Goal: Task Accomplishment & Management: Manage account settings

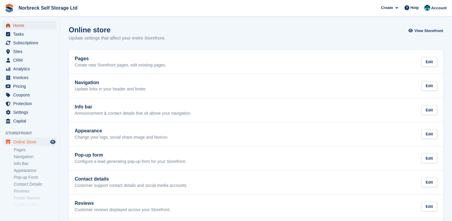
click at [31, 28] on span "Home" at bounding box center [31, 25] width 36 height 8
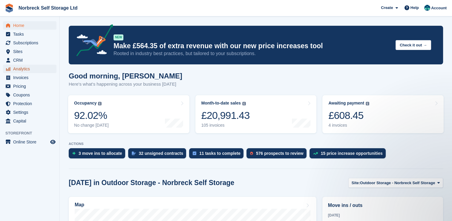
click at [25, 72] on span "Analytics" at bounding box center [31, 69] width 36 height 8
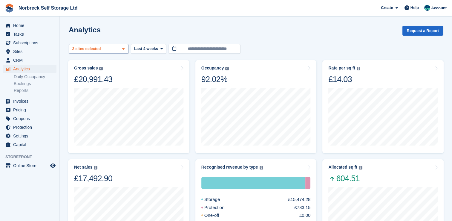
click at [111, 50] on div "Outdoor Storage - Norbreck ... 2 sites selected" at bounding box center [99, 49] width 60 height 10
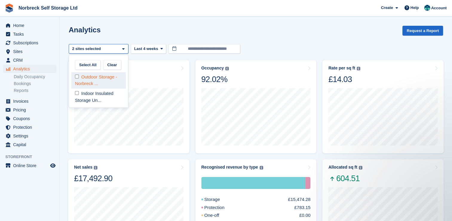
click at [88, 72] on div "Outdoor Storage - Norbreck ..." at bounding box center [98, 80] width 54 height 16
select select "****"
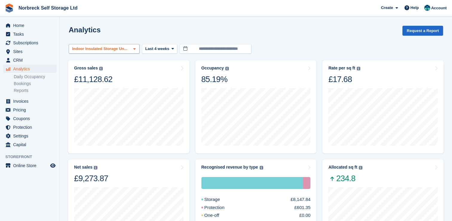
click at [119, 50] on div "Indoor Insulated Storage Un..." at bounding box center [100, 49] width 59 height 6
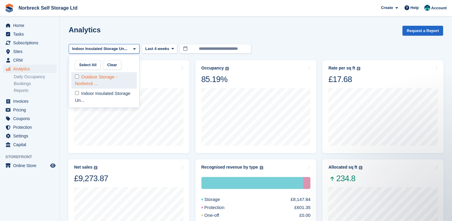
click at [93, 82] on div "Outdoor Storage - Norbreck ..." at bounding box center [103, 80] width 65 height 16
select select "****"
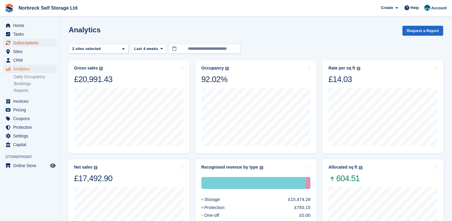
click at [42, 46] on span "Subscriptions" at bounding box center [31, 43] width 36 height 8
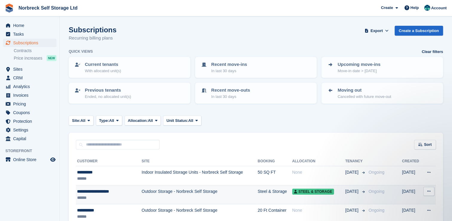
click at [187, 188] on td "Outdoor Storage - Norbreck Self Storage" at bounding box center [200, 194] width 116 height 19
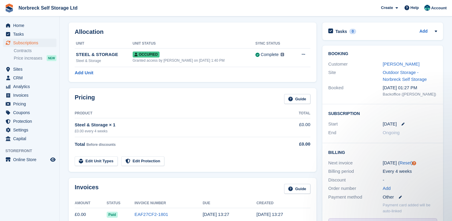
scroll to position [22, 0]
click at [388, 77] on link "Outdoor Storage - Norbreck Self Storage" at bounding box center [405, 76] width 44 height 12
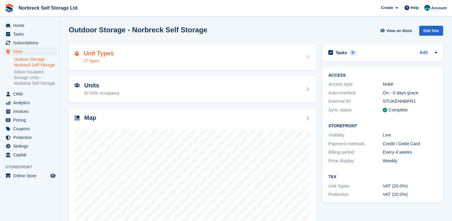
click at [204, 63] on div "Unit Types 17 types" at bounding box center [193, 57] width 236 height 14
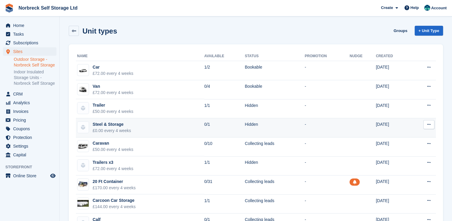
click at [179, 127] on td "Steel & Storage £0.00 every 4 weeks" at bounding box center [140, 127] width 128 height 19
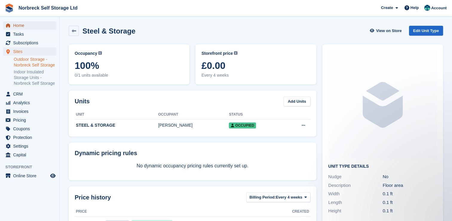
click at [41, 22] on span "Home" at bounding box center [31, 25] width 36 height 8
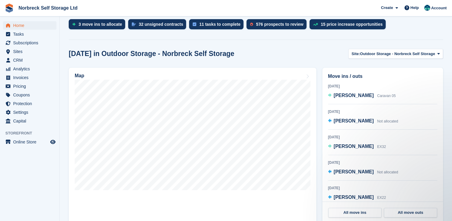
scroll to position [128, 0]
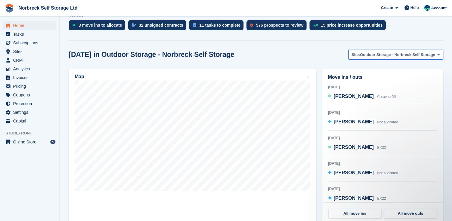
click at [396, 56] on span "Outdoor Storage - Norbreck Self Storage" at bounding box center [397, 55] width 75 height 6
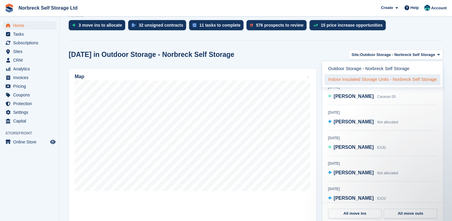
click at [365, 77] on link "Indoor Insulated Storage Units - Norbreck Self Storage" at bounding box center [382, 79] width 116 height 11
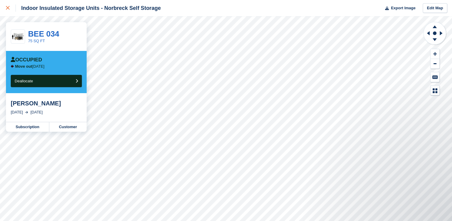
click at [9, 9] on icon at bounding box center [8, 8] width 4 height 4
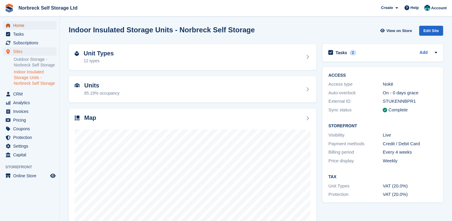
click at [45, 27] on span "Home" at bounding box center [31, 25] width 36 height 8
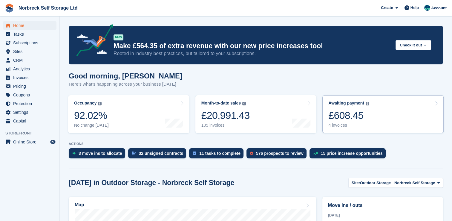
click at [373, 100] on link "Awaiting payment The total outstanding balance on all open invoices. £608.45 4 …" at bounding box center [382, 114] width 121 height 38
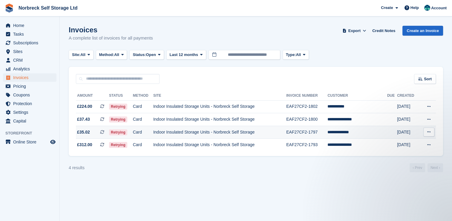
click at [260, 133] on td "Indoor Insulated Storage Units - Norbreck Self Storage" at bounding box center [219, 131] width 133 height 13
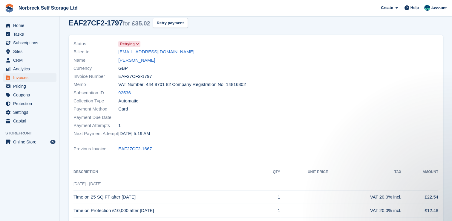
scroll to position [27, 0]
drag, startPoint x: 122, startPoint y: 62, endPoint x: 125, endPoint y: 63, distance: 3.2
click at [122, 62] on link "[PERSON_NAME]" at bounding box center [136, 60] width 37 height 7
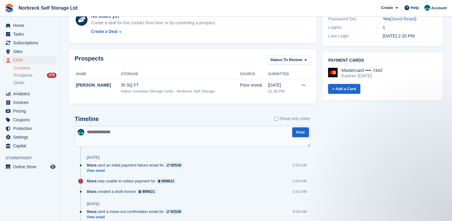
scroll to position [239, 0]
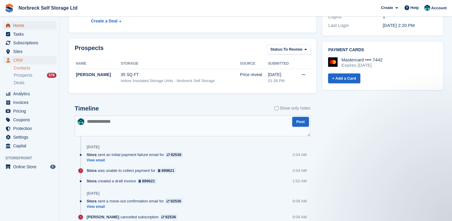
click at [24, 25] on span "Home" at bounding box center [31, 25] width 36 height 8
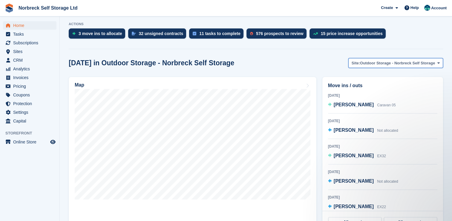
click at [369, 61] on span "Outdoor Storage - Norbreck Self Storage" at bounding box center [397, 63] width 75 height 6
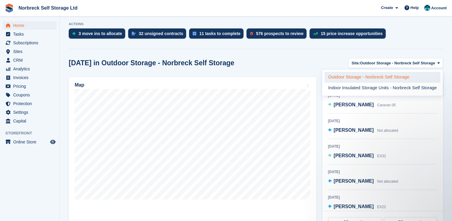
click at [378, 73] on link "Outdoor Storage - Norbreck Self Storage" at bounding box center [382, 77] width 116 height 11
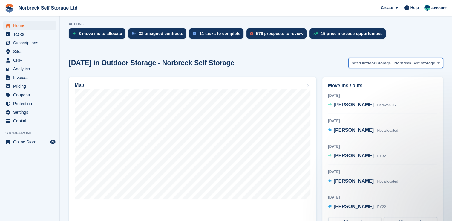
click at [379, 66] on button "Site: Outdoor Storage - Norbreck Self Storage" at bounding box center [395, 63] width 95 height 10
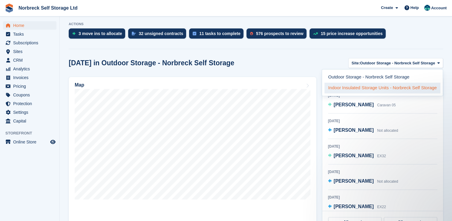
click at [359, 90] on link "Indoor Insulated Storage Units - Norbreck Self Storage" at bounding box center [382, 87] width 116 height 11
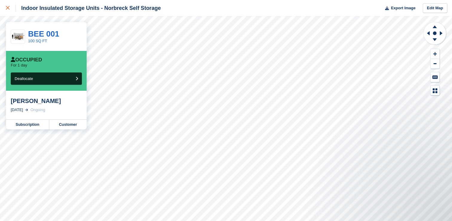
click at [7, 8] on icon at bounding box center [8, 8] width 4 height 4
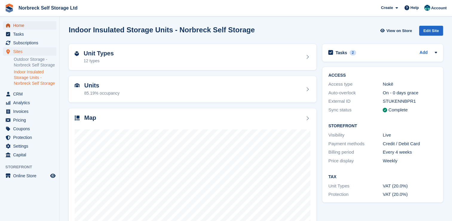
click at [27, 24] on span "Home" at bounding box center [31, 25] width 36 height 8
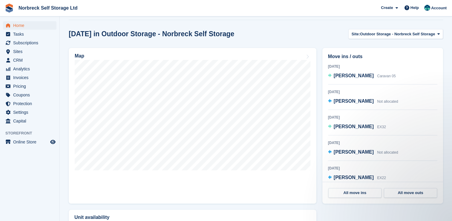
scroll to position [149, 0]
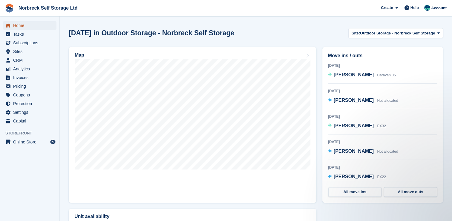
click at [19, 25] on span "Home" at bounding box center [31, 25] width 36 height 8
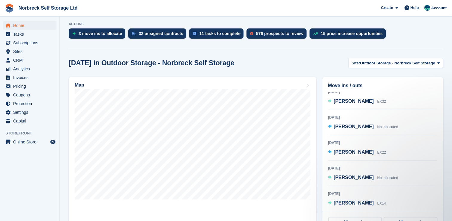
scroll to position [56, 0]
click at [27, 68] on span "Analytics" at bounding box center [31, 69] width 36 height 8
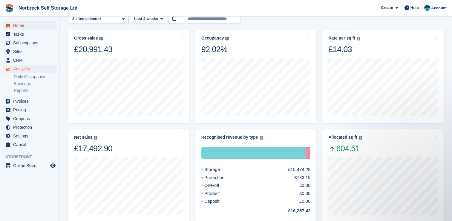
click at [35, 26] on span "Home" at bounding box center [31, 25] width 36 height 8
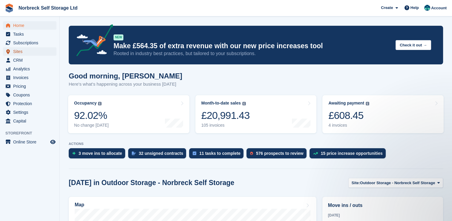
click at [33, 53] on span "Sites" at bounding box center [31, 51] width 36 height 8
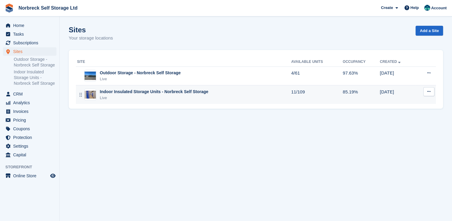
click at [126, 95] on div "Live" at bounding box center [154, 98] width 108 height 6
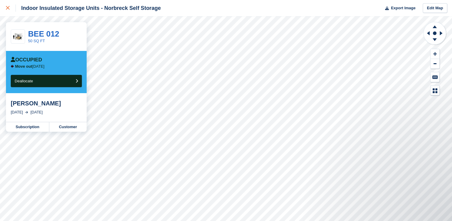
click at [6, 8] on icon at bounding box center [8, 8] width 4 height 4
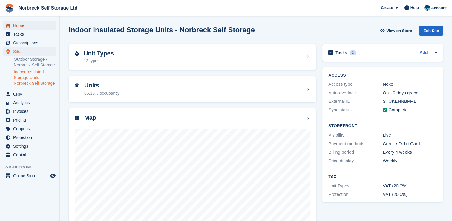
click at [23, 25] on span "Home" at bounding box center [31, 25] width 36 height 8
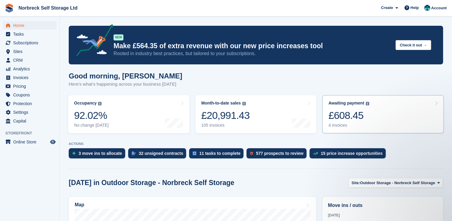
click at [344, 95] on link "Awaiting payment The total outstanding balance on all open invoices. £608.45 4 …" at bounding box center [382, 114] width 121 height 38
